Goal: Transaction & Acquisition: Obtain resource

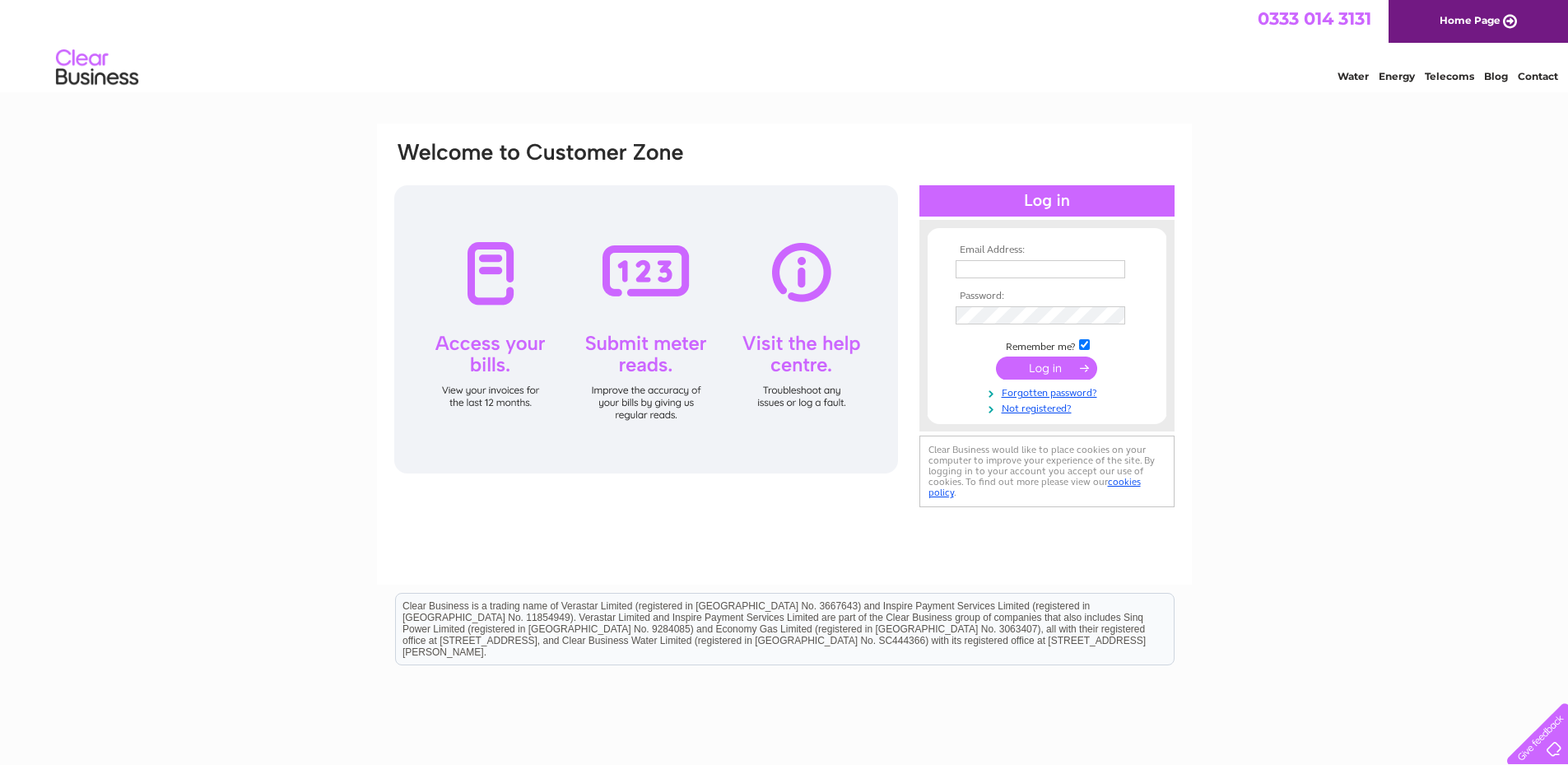
type input "kerri@athollscott.co.uk"
click at [1041, 370] on input "submit" at bounding box center [1046, 368] width 101 height 23
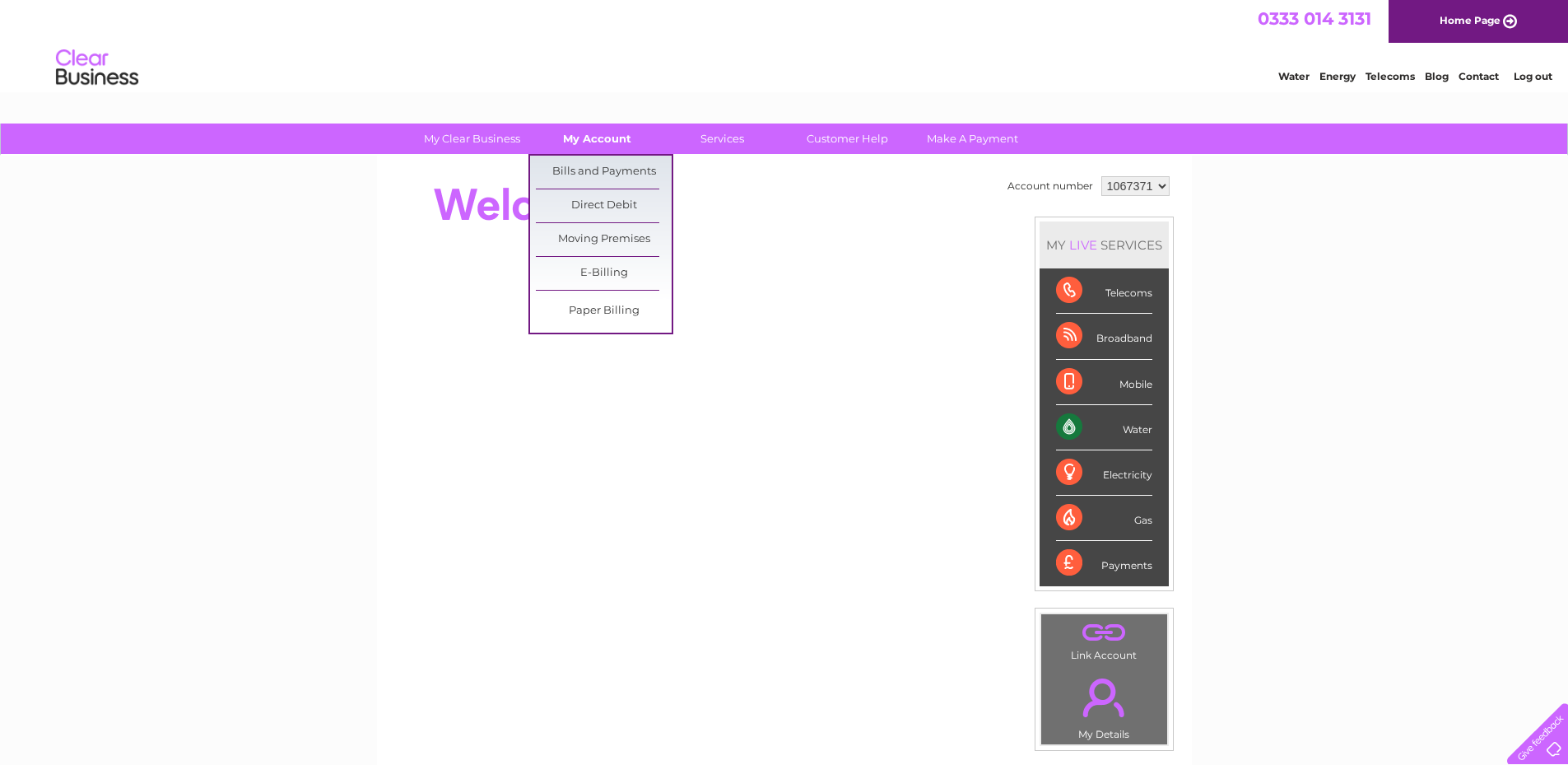
click at [610, 132] on link "My Account" at bounding box center [597, 138] width 136 height 30
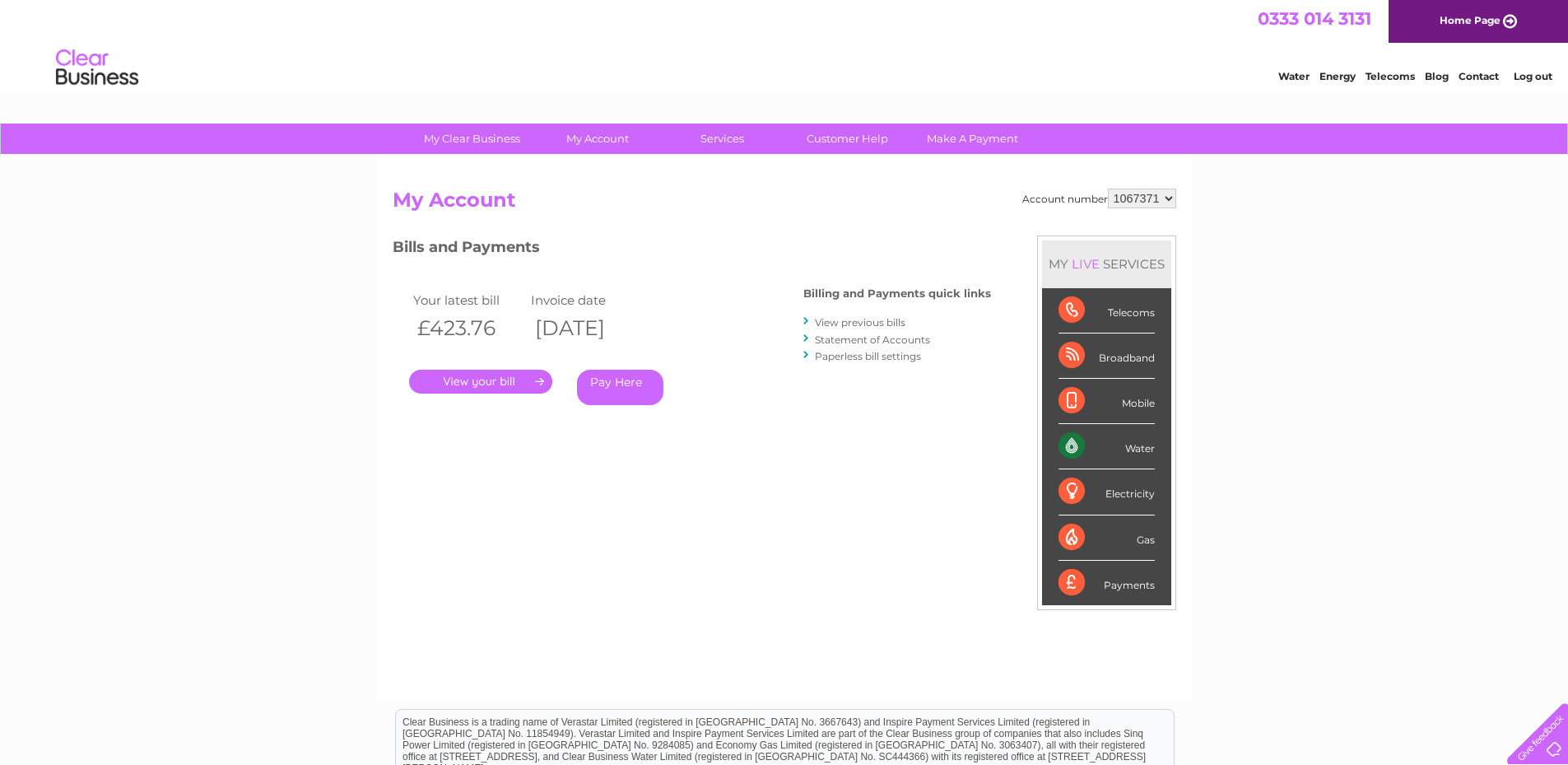
click at [508, 389] on link "." at bounding box center [480, 381] width 143 height 24
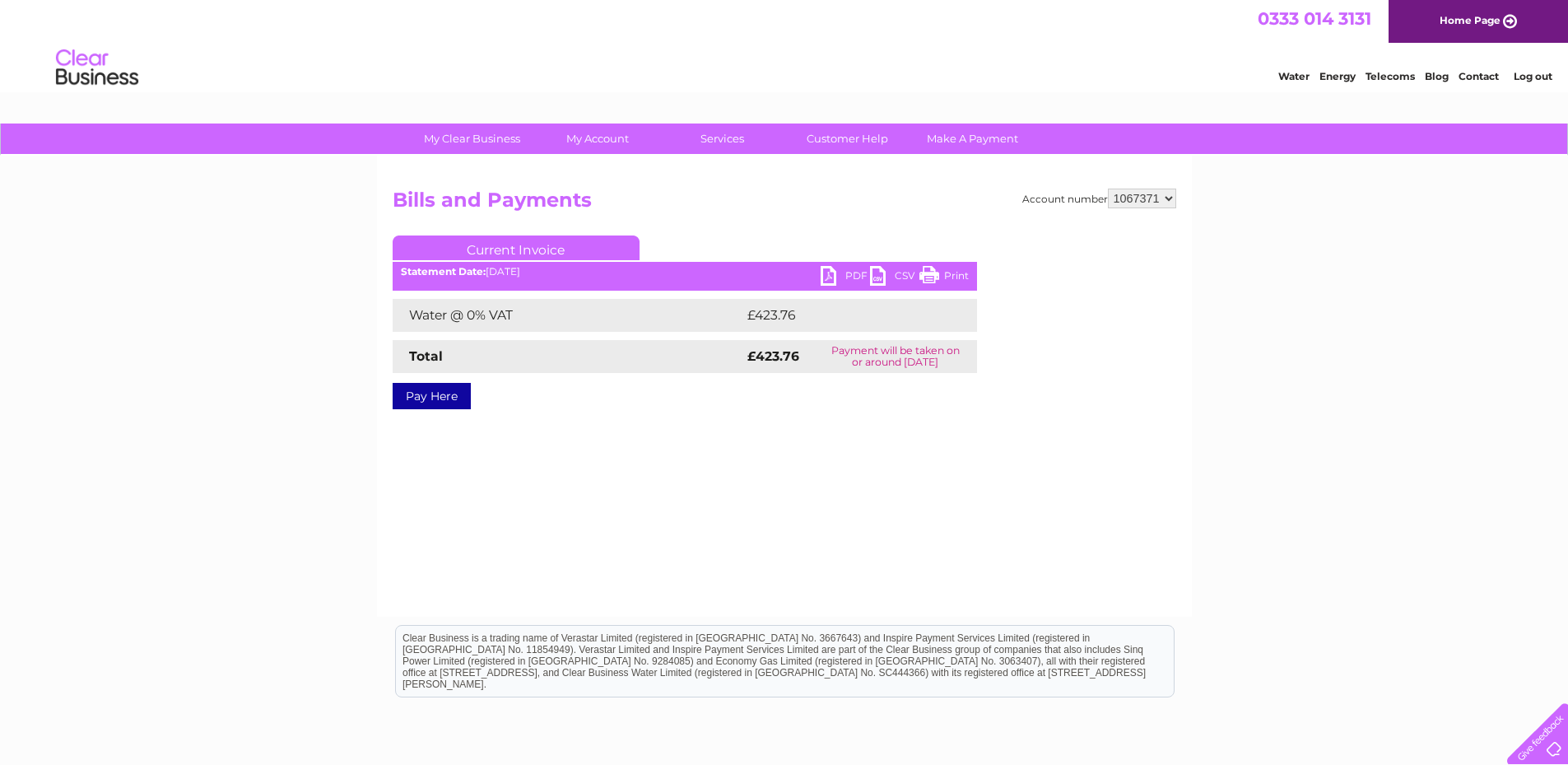
click at [837, 270] on link "PDF" at bounding box center [844, 278] width 49 height 24
